Goal: Task Accomplishment & Management: Manage account settings

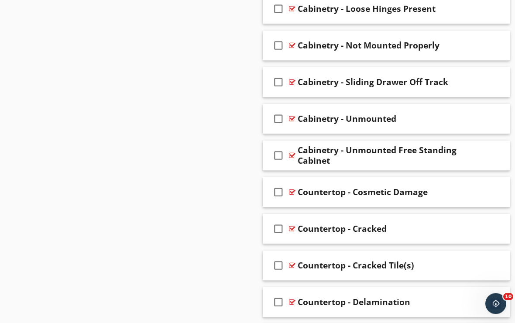
scroll to position [1270, 0]
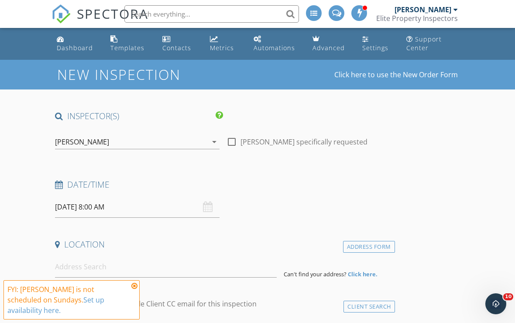
click at [135, 284] on icon at bounding box center [134, 285] width 6 height 7
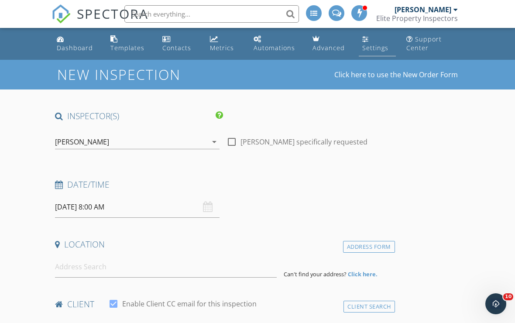
click at [372, 44] on div "Settings" at bounding box center [375, 48] width 26 height 8
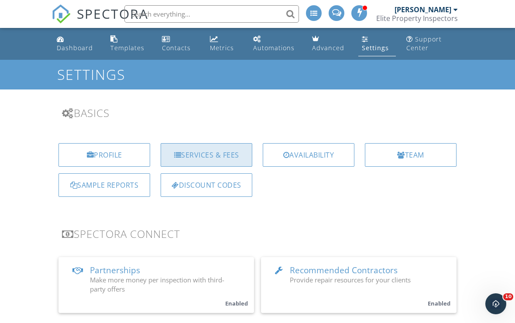
click at [238, 154] on div "Services & Fees" at bounding box center [207, 155] width 92 height 24
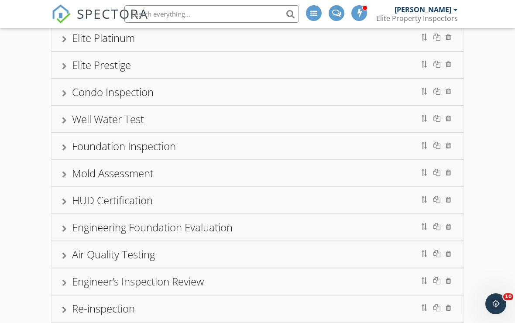
scroll to position [215, 0]
click at [177, 260] on div "Air Quality Testing" at bounding box center [257, 254] width 391 height 16
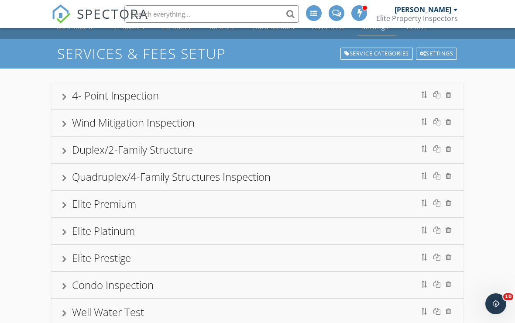
scroll to position [0, 0]
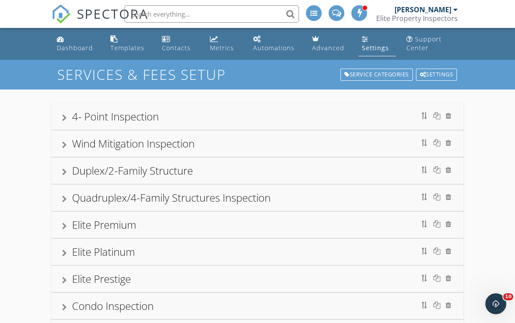
click at [366, 44] on div "Settings" at bounding box center [375, 48] width 27 height 8
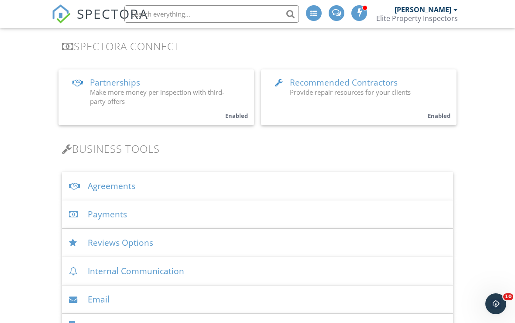
click at [148, 195] on div "Agreements" at bounding box center [257, 186] width 391 height 28
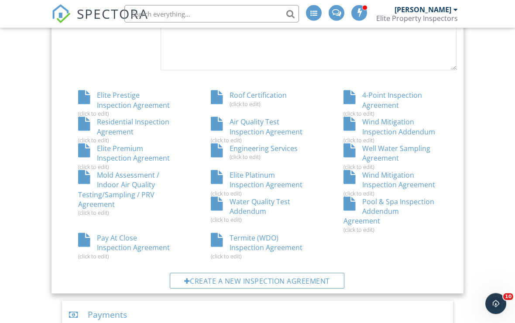
scroll to position [509, 0]
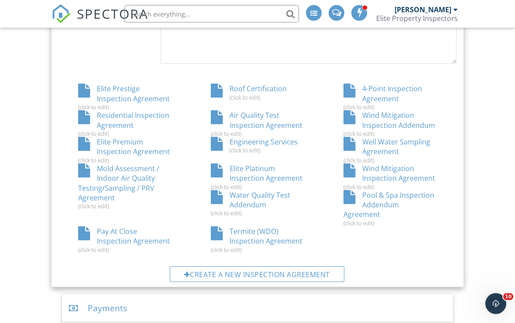
click at [242, 195] on div "Water Quality Test Addendum (click to edit)" at bounding box center [257, 204] width 133 height 27
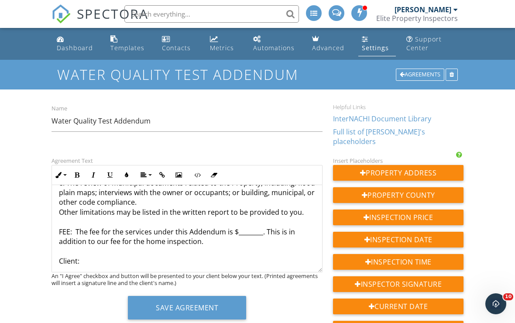
scroll to position [281, 0]
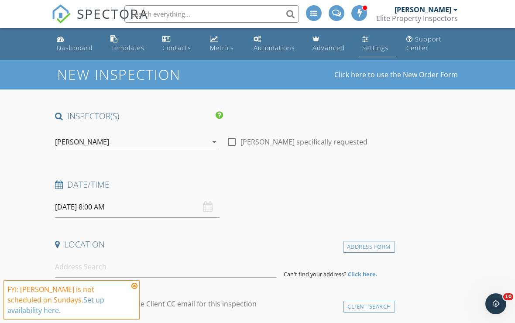
click at [367, 49] on div "Settings" at bounding box center [375, 48] width 26 height 8
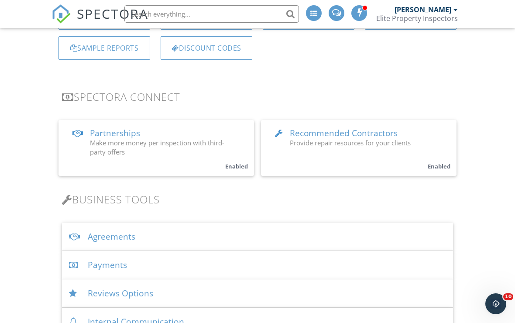
scroll to position [152, 0]
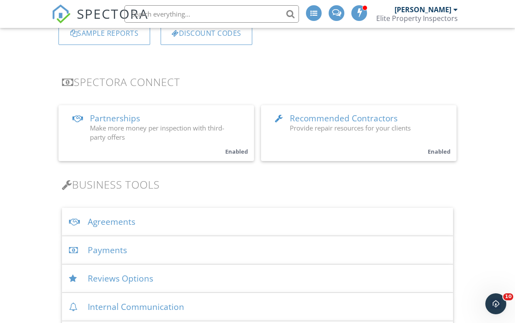
click at [158, 225] on div "Agreements" at bounding box center [257, 222] width 391 height 28
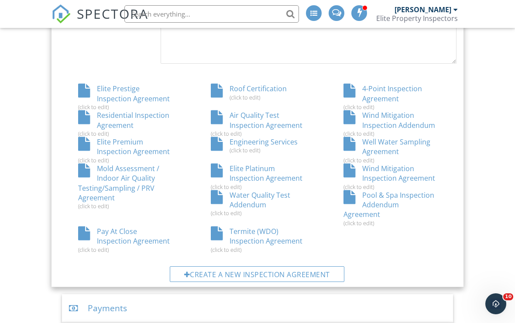
scroll to position [524, 0]
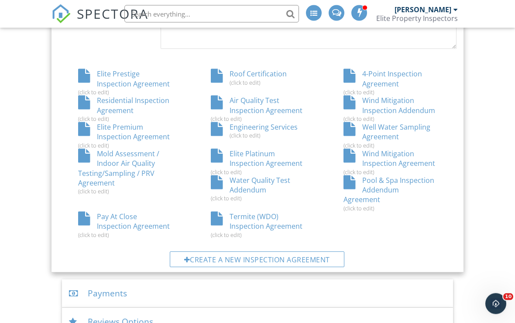
click at [380, 81] on div "4-Point Inspection Agreement (click to edit)" at bounding box center [390, 82] width 133 height 27
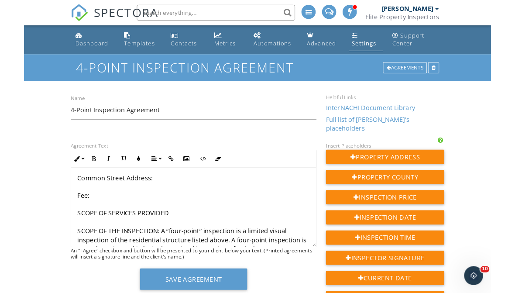
scroll to position [195, 0]
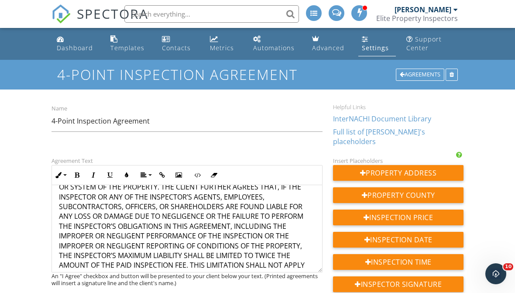
scroll to position [1255, 0]
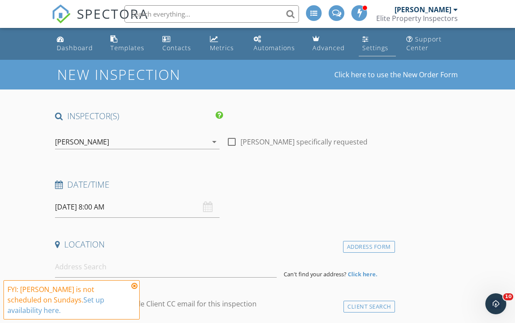
click at [363, 42] on div "Settings" at bounding box center [365, 38] width 7 height 7
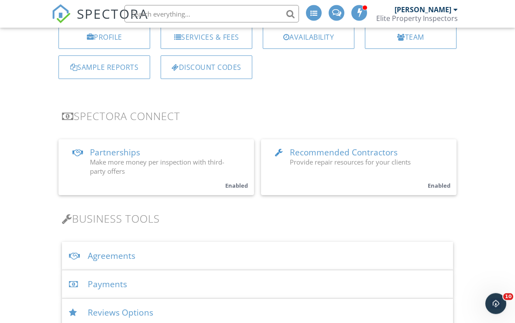
click at [158, 250] on div "Agreements" at bounding box center [257, 256] width 391 height 28
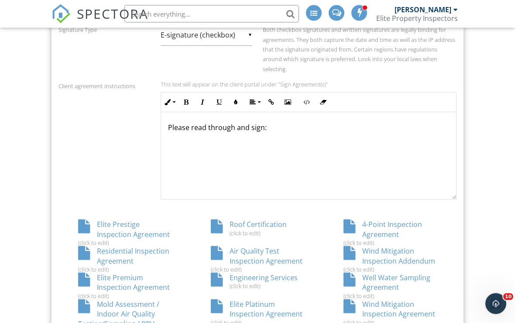
scroll to position [376, 0]
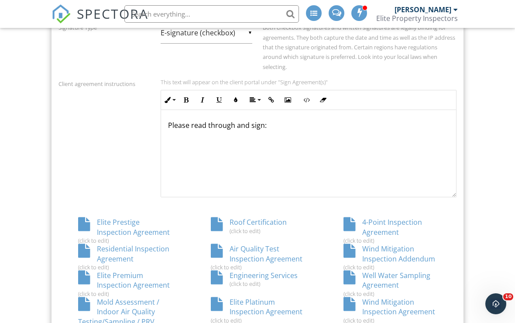
click at [145, 229] on div "Elite Prestige Inspection Agreement (click to edit)" at bounding box center [124, 230] width 133 height 27
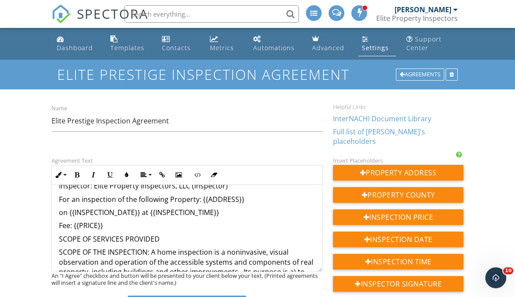
click at [73, 221] on p "Fee: {{PRICE}}" at bounding box center [187, 226] width 256 height 10
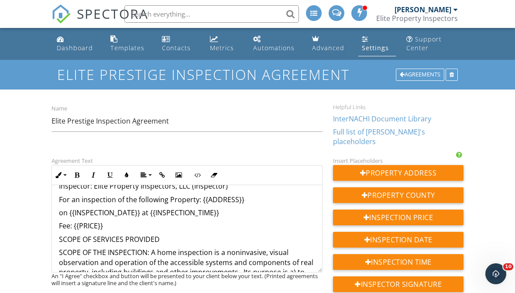
click at [365, 41] on div "Settings" at bounding box center [365, 38] width 7 height 7
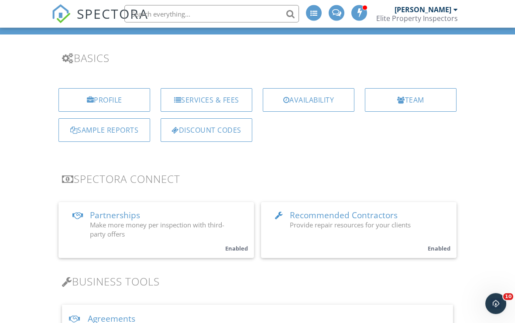
scroll to position [77, 0]
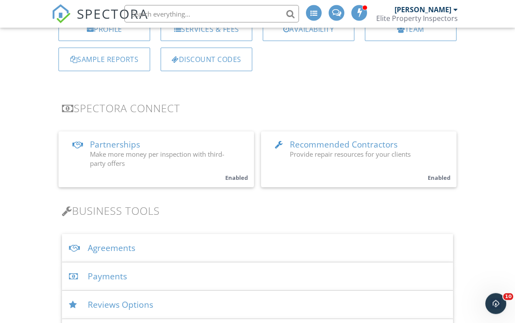
click at [183, 257] on div "Agreements" at bounding box center [257, 248] width 391 height 28
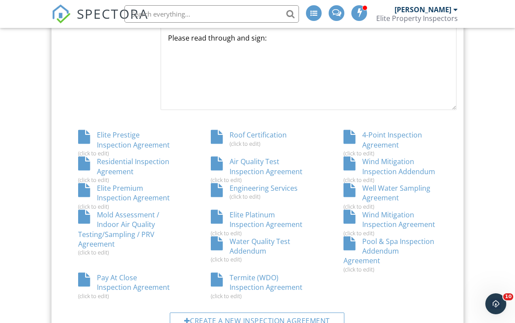
scroll to position [479, 0]
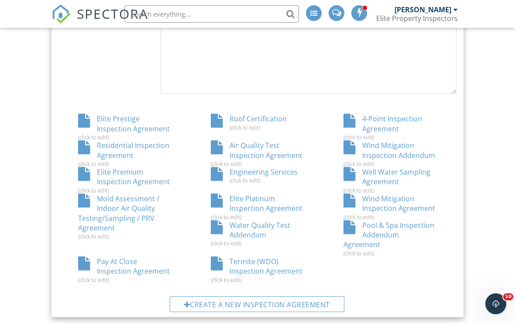
click at [250, 257] on div "Termite (WDO) Inspection Agreement (click to edit)" at bounding box center [257, 270] width 133 height 27
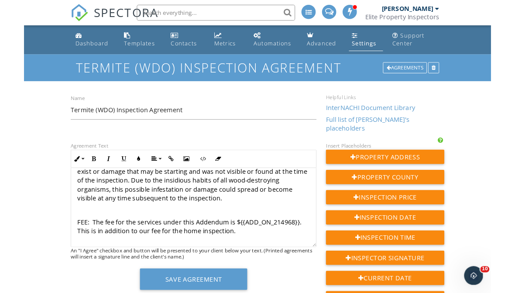
scroll to position [384, 0]
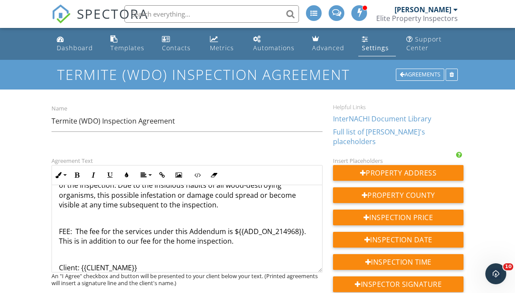
drag, startPoint x: 238, startPoint y: 206, endPoint x: 260, endPoint y: 205, distance: 21.8
click at [260, 226] on p "FEE: The fee for the services under this Addendum is ${{ADD_ON_214968}}. This i…" at bounding box center [187, 236] width 256 height 20
drag, startPoint x: 236, startPoint y: 209, endPoint x: 302, endPoint y: 212, distance: 66.4
click at [302, 226] on p "FEE: The fee for the services under this Addendum is ${{ADD_ON_214968}}. This i…" at bounding box center [187, 236] width 256 height 20
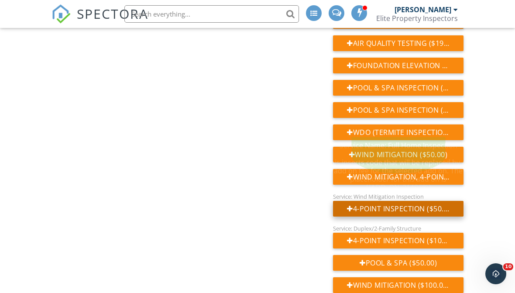
scroll to position [972, 0]
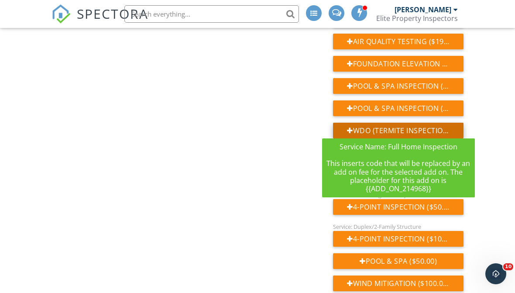
click at [349, 127] on div at bounding box center [350, 130] width 6 height 7
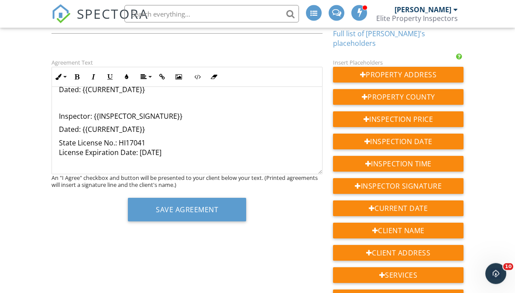
scroll to position [98, 0]
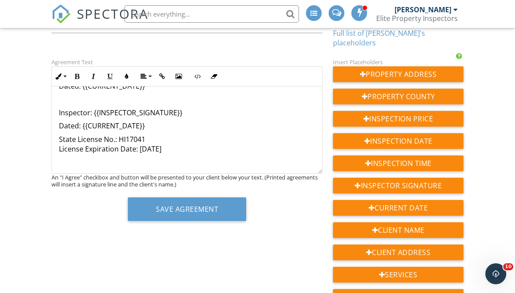
scroll to position [489, 0]
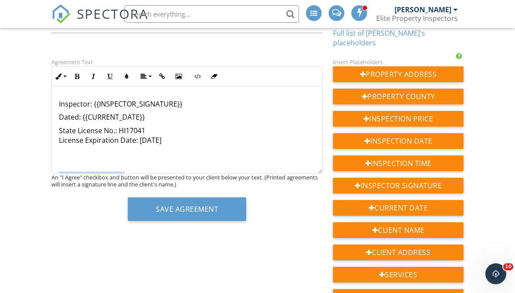
drag, startPoint x: 58, startPoint y: 161, endPoint x: 128, endPoint y: 171, distance: 70.5
click at [128, 171] on div "Agreement Text Ordered List Unordered List Insert Video Insert Table Inline Sty…" at bounding box center [186, 142] width 281 height 171
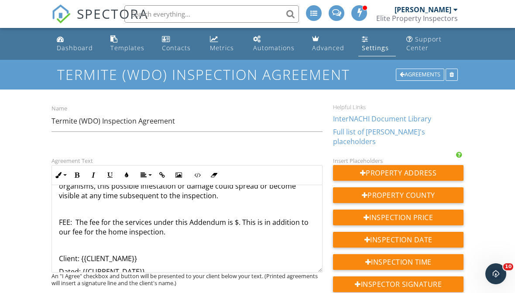
scroll to position [365, 0]
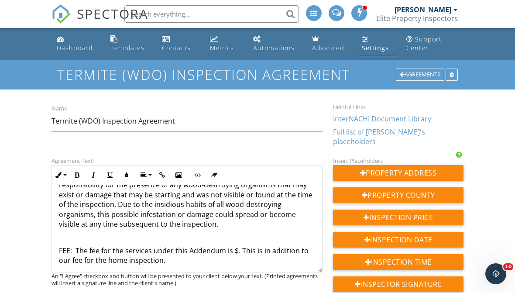
click at [236, 246] on p "FEE: The fee for the services under this Addendum is $. This is in addition to …" at bounding box center [187, 256] width 256 height 20
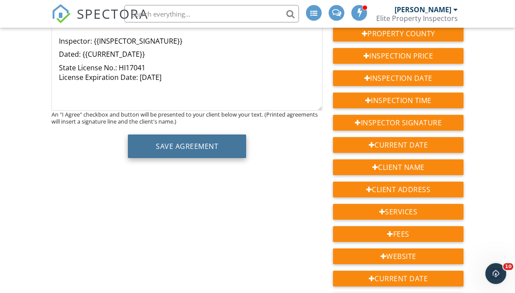
scroll to position [161, 0]
click at [185, 147] on button "Save Agreement" at bounding box center [187, 146] width 118 height 24
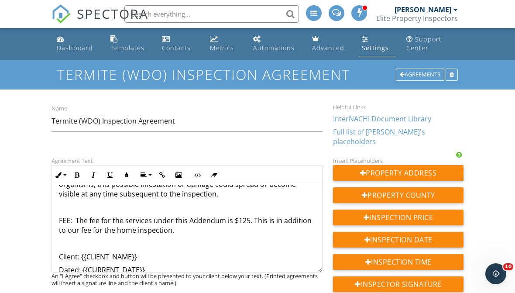
scroll to position [395, 0]
